Goal: Task Accomplishment & Management: Complete application form

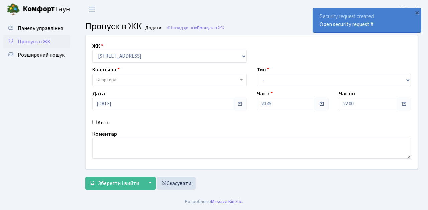
select select "317"
click at [122, 82] on span "Квартира" at bounding box center [168, 80] width 142 height 7
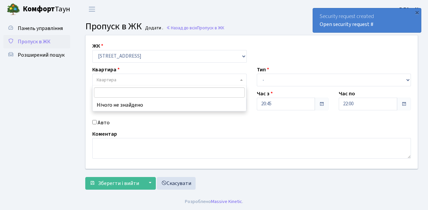
click at [114, 94] on input "search" at bounding box center [169, 93] width 151 height 10
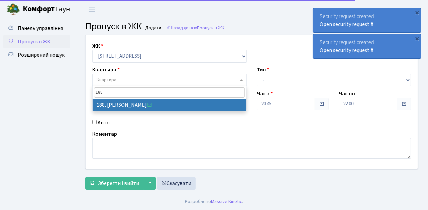
type input "188"
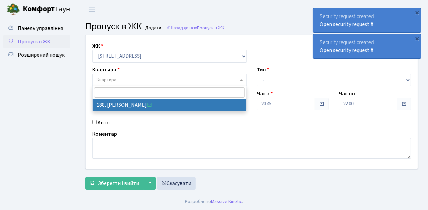
select select "40000"
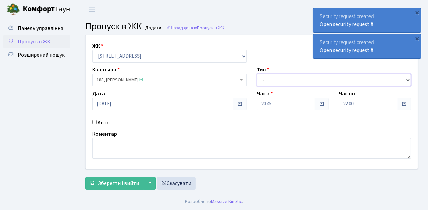
click at [268, 83] on select "- Доставка Таксі Гості Сервіс" at bounding box center [334, 80] width 154 height 13
select select "1"
click at [257, 74] on select "- Доставка Таксі Гості Сервіс" at bounding box center [334, 80] width 154 height 13
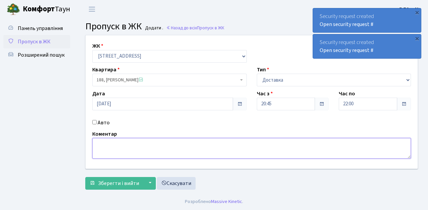
click at [103, 146] on textarea at bounding box center [251, 148] width 318 height 21
type textarea "Glovo"
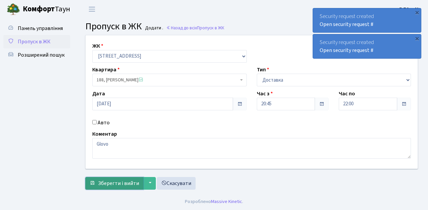
click at [116, 177] on button "Зберегти і вийти" at bounding box center [114, 183] width 58 height 13
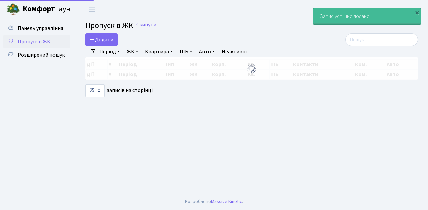
select select "25"
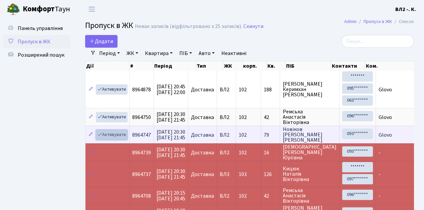
click at [115, 133] on link "Активувати" at bounding box center [112, 135] width 32 height 10
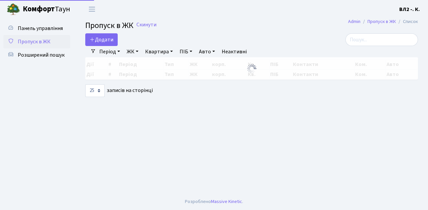
select select "25"
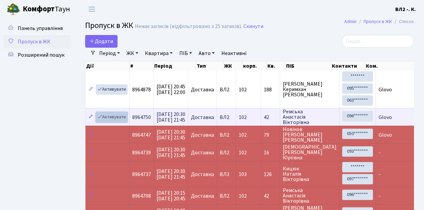
click at [113, 116] on link "Активувати" at bounding box center [112, 117] width 32 height 10
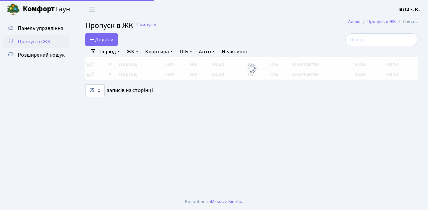
select select "25"
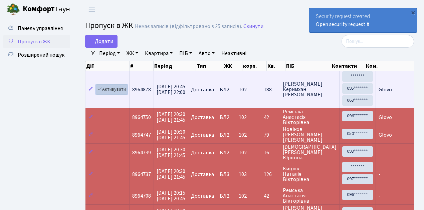
click at [121, 90] on link "Активувати" at bounding box center [112, 90] width 32 height 10
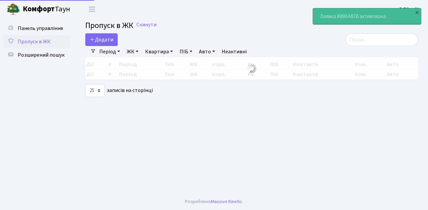
select select "25"
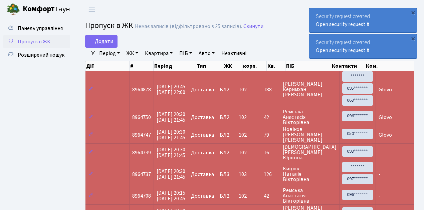
click at [33, 41] on span "Пропуск в ЖК" at bounding box center [34, 41] width 33 height 7
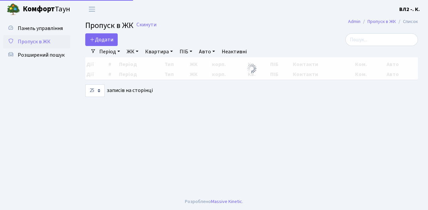
select select "25"
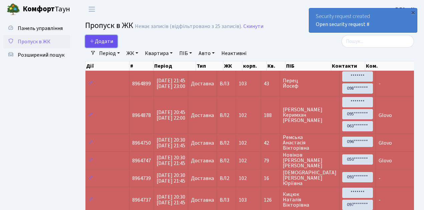
click at [105, 40] on span "Додати" at bounding box center [102, 41] width 24 height 7
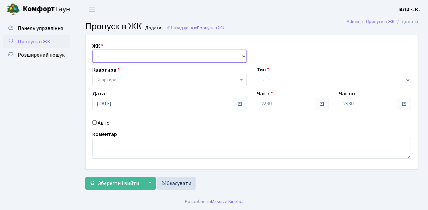
click at [111, 53] on select "- [STREET_ADDRESS][PERSON_NAME]" at bounding box center [169, 56] width 154 height 13
select select "317"
click at [92, 50] on select "- [STREET_ADDRESS][PERSON_NAME]" at bounding box center [169, 56] width 154 height 13
select select
click at [134, 79] on span "Квартира" at bounding box center [168, 80] width 142 height 7
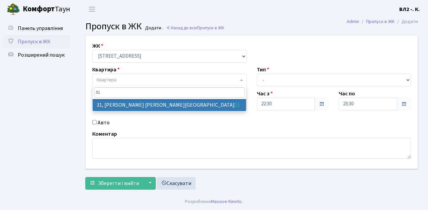
type input "31"
select select "38032"
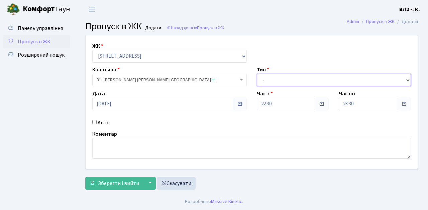
click at [281, 80] on select "- Доставка Таксі Гості Сервіс" at bounding box center [334, 80] width 154 height 13
select select "1"
click at [257, 74] on select "- Доставка Таксі Гості Сервіс" at bounding box center [334, 80] width 154 height 13
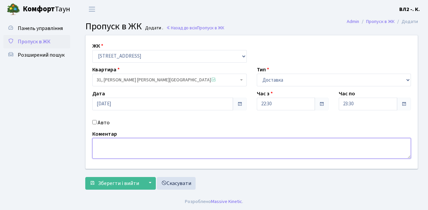
click at [93, 148] on textarea at bounding box center [251, 148] width 318 height 21
type textarea "Glovo"
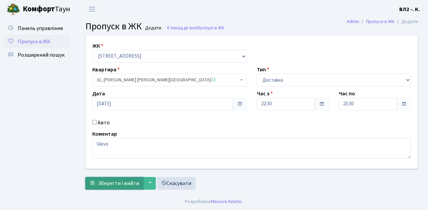
click at [129, 182] on span "Зберегти і вийти" at bounding box center [118, 183] width 41 height 7
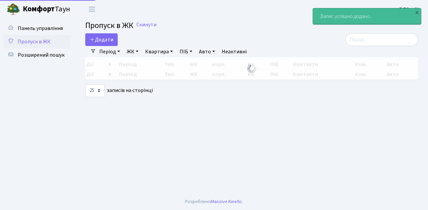
select select "25"
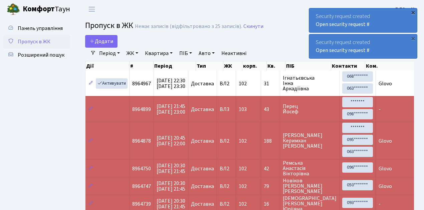
click at [414, 13] on div "×" at bounding box center [413, 12] width 7 height 7
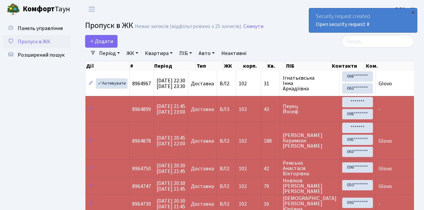
click at [414, 13] on div "×" at bounding box center [413, 12] width 7 height 7
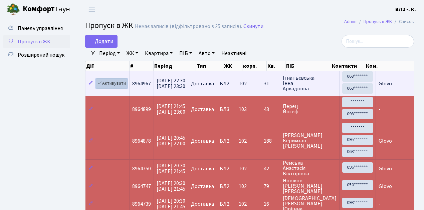
click at [113, 81] on link "Активувати" at bounding box center [112, 84] width 32 height 10
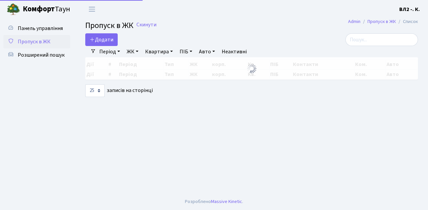
select select "25"
